Goal: Task Accomplishment & Management: Use online tool/utility

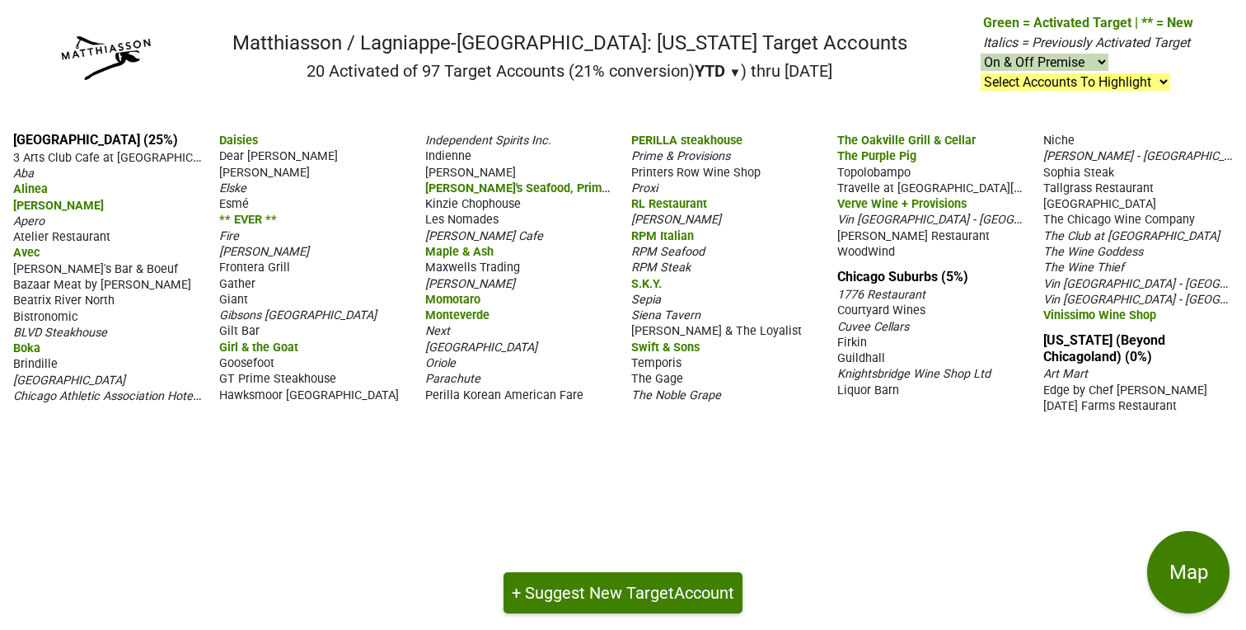
click at [865, 218] on span "Vin [GEOGRAPHIC_DATA] - [GEOGRAPHIC_DATA]" at bounding box center [964, 219] width 254 height 16
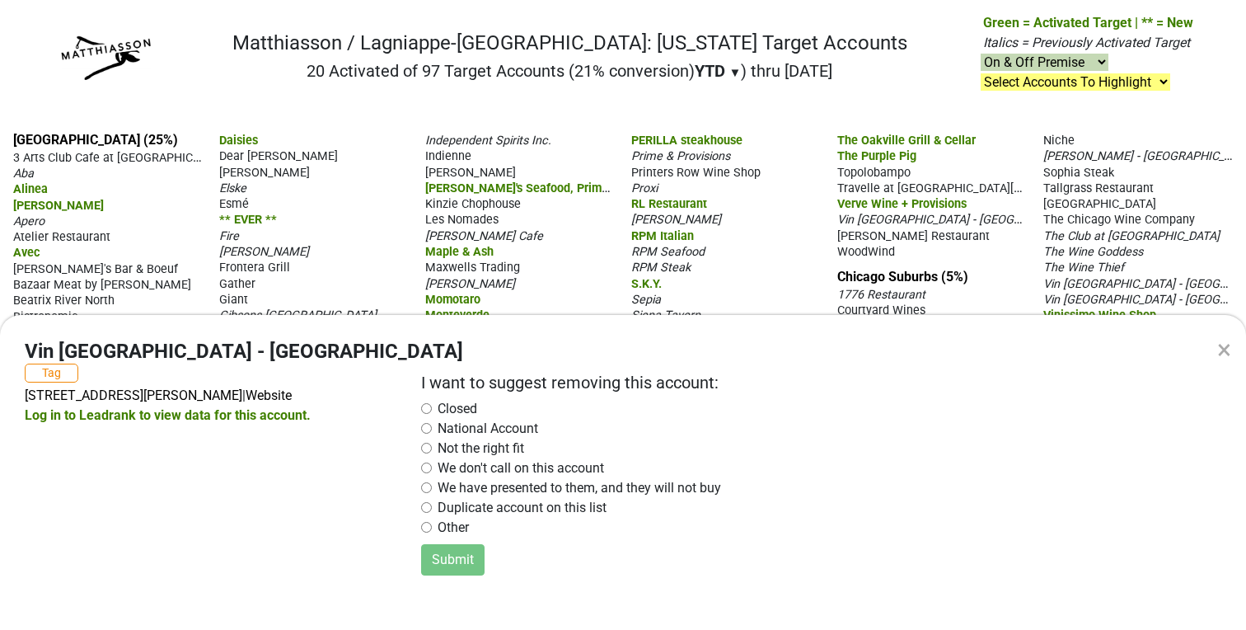
click at [761, 89] on div "× Vin Chicago - [PERSON_NAME] Tag [STREET_ADDRESS][PERSON_NAME] | Website Log i…" at bounding box center [623, 315] width 1246 height 630
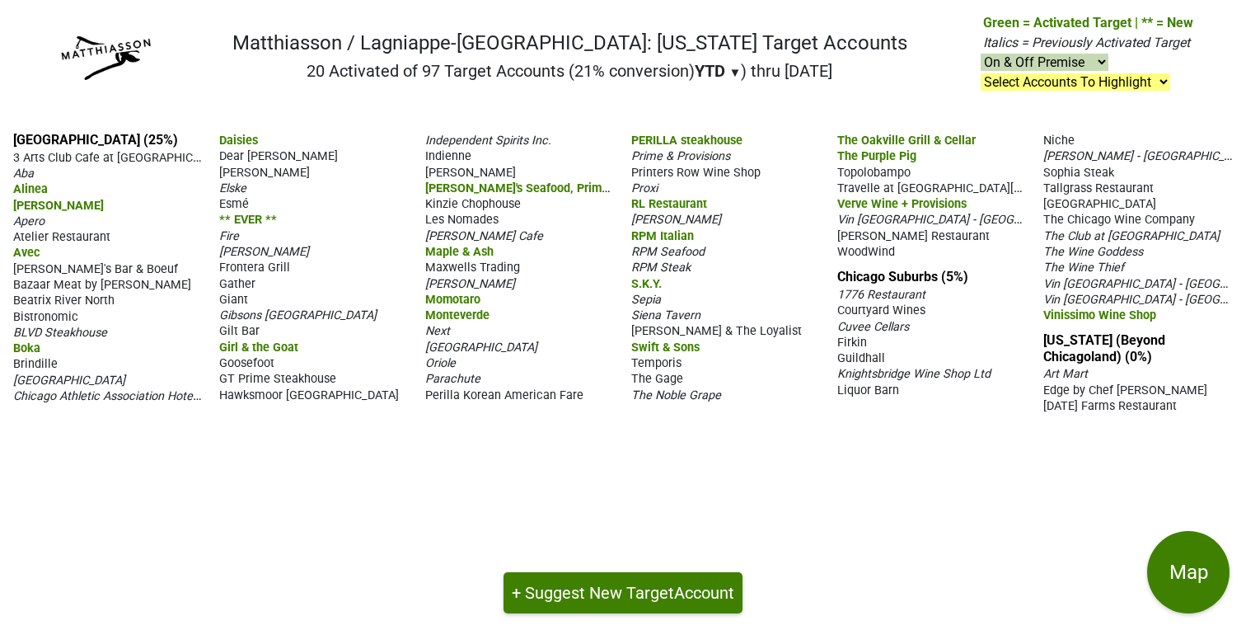
click at [872, 245] on span "WoodWind" at bounding box center [866, 252] width 58 height 14
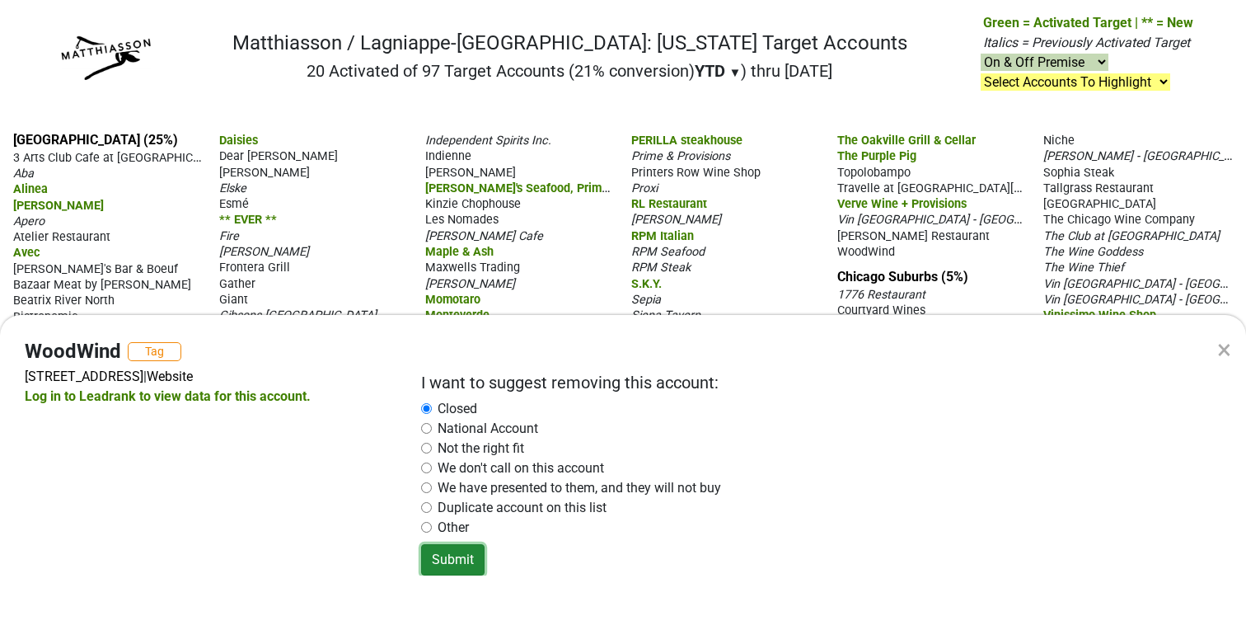
click at [457, 561] on button "Submit" at bounding box center [452, 559] width 63 height 31
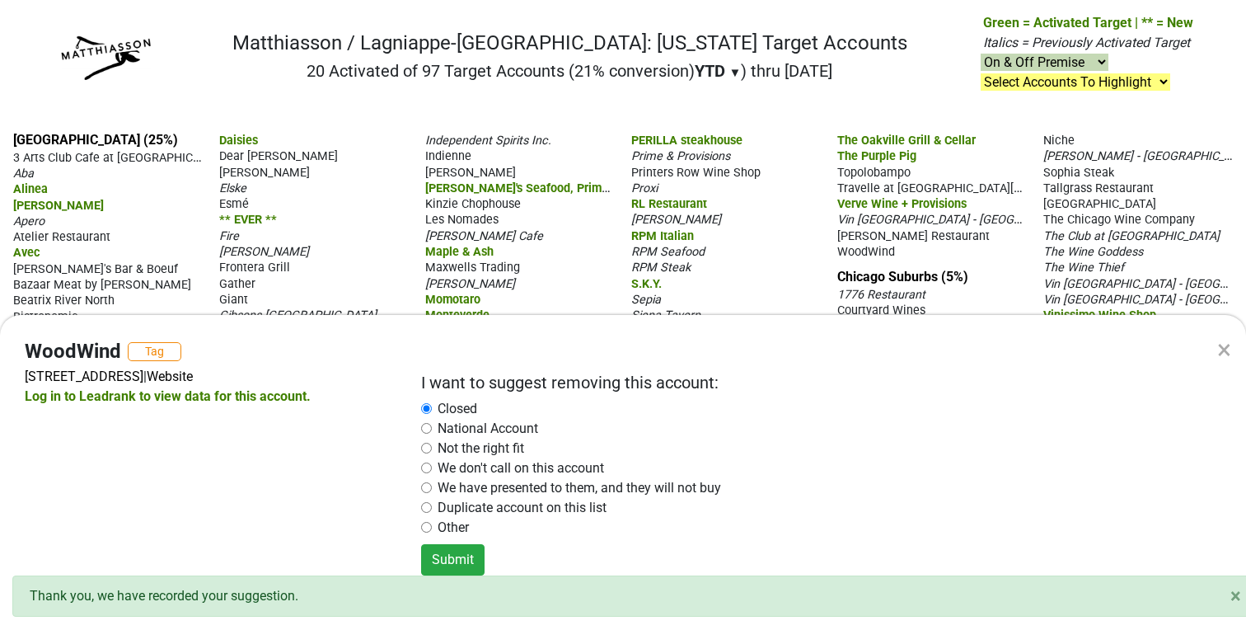
radio input "false"
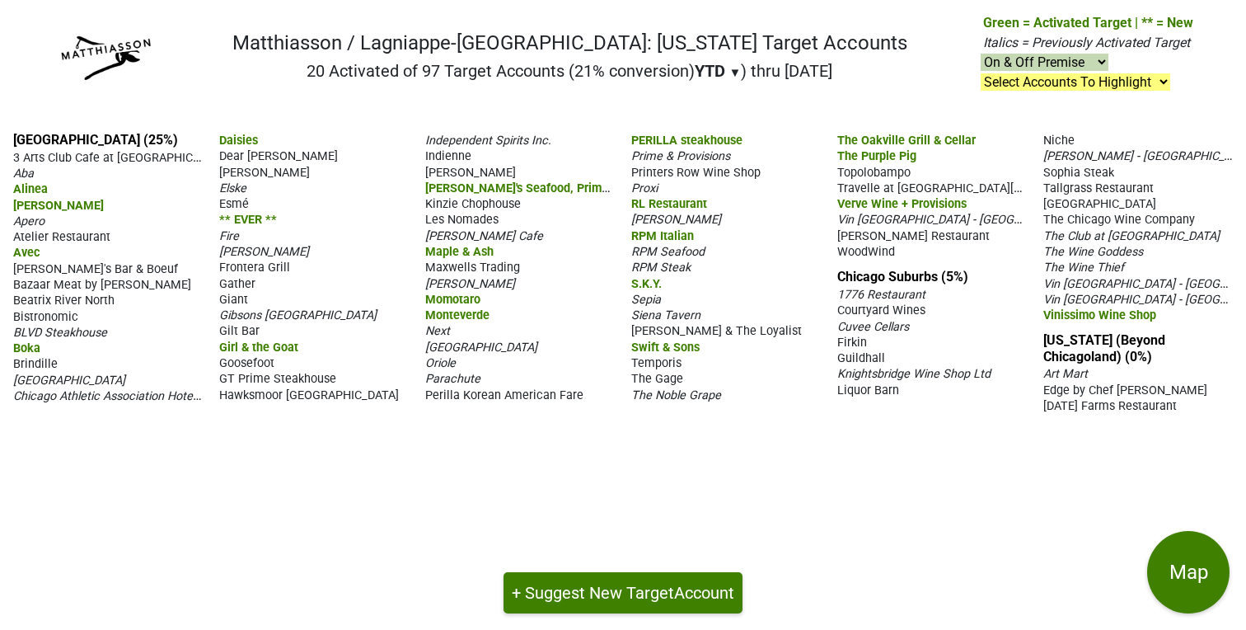
click at [249, 154] on span "Dear [PERSON_NAME]" at bounding box center [278, 156] width 119 height 14
